Goal: Information Seeking & Learning: Learn about a topic

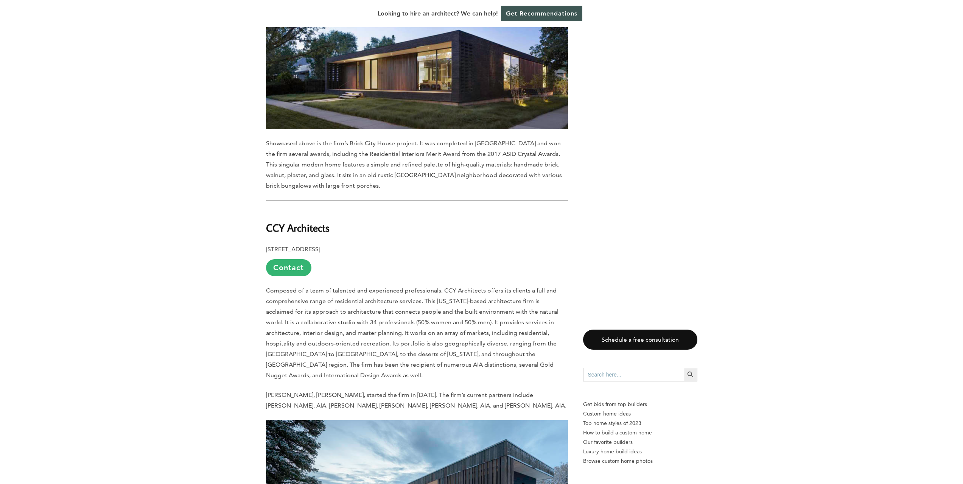
scroll to position [946, 0]
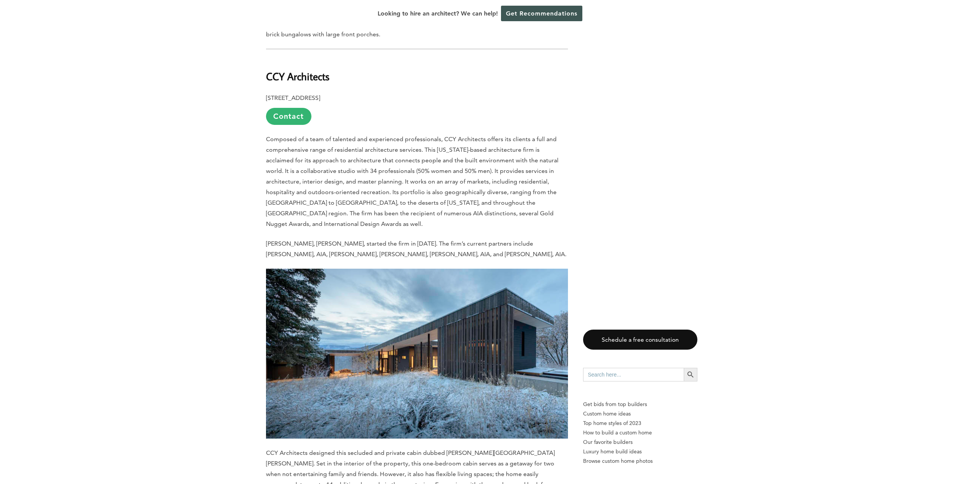
click at [271, 70] on b "CCY Architects" at bounding box center [298, 76] width 64 height 13
click at [272, 70] on b "CCY Architects" at bounding box center [298, 76] width 64 height 13
copy div "CCY Architects"
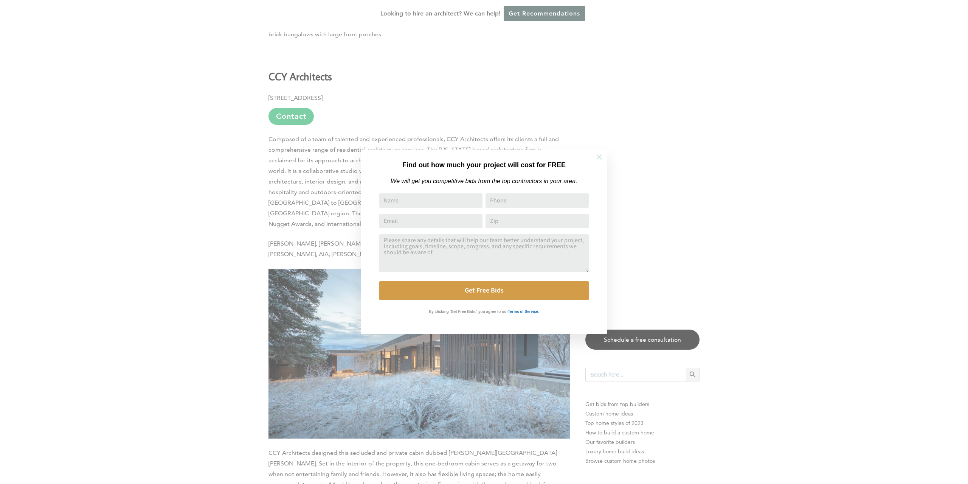
click at [600, 156] on icon at bounding box center [599, 157] width 8 height 8
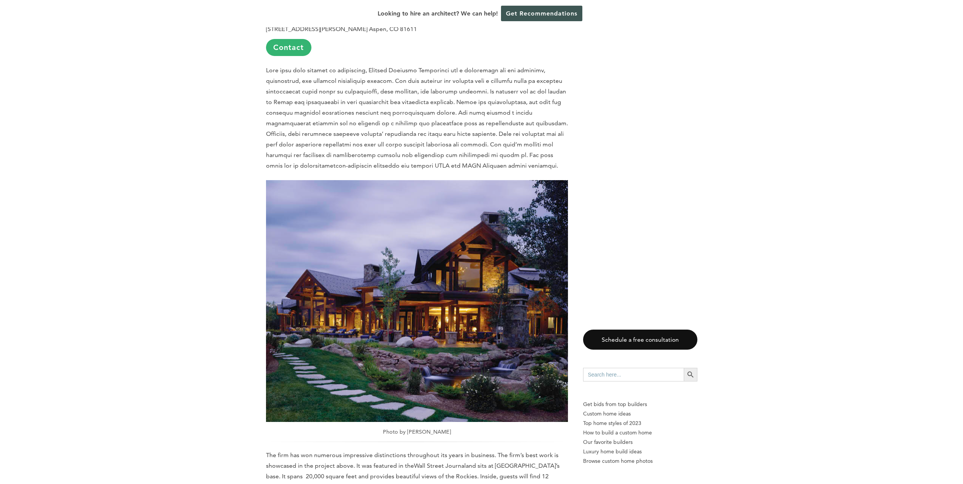
scroll to position [1324, 0]
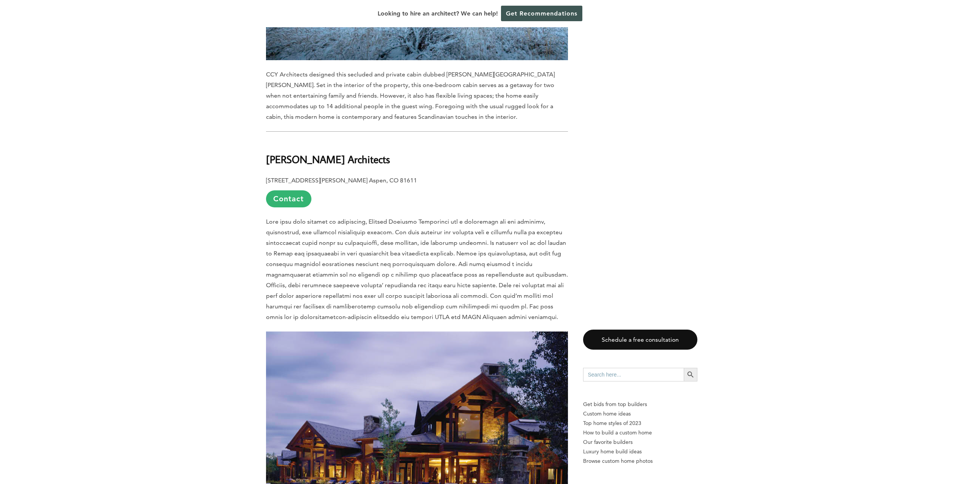
drag, startPoint x: 391, startPoint y: 121, endPoint x: 261, endPoint y: 123, distance: 129.4
copy b "[PERSON_NAME] Architects"
